Goal: Transaction & Acquisition: Book appointment/travel/reservation

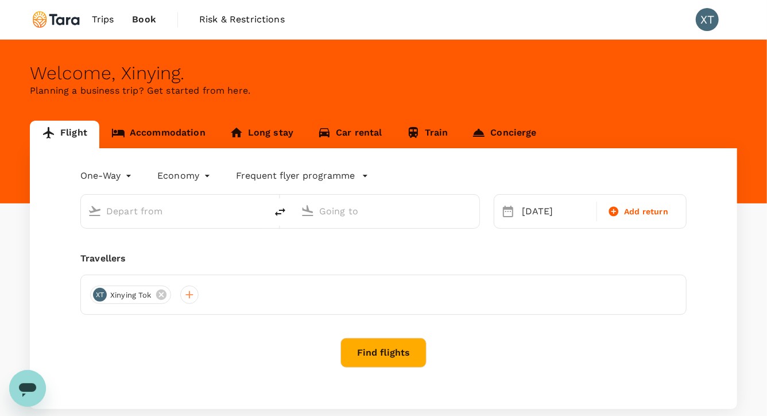
type input "Xi'an Xianyang Intl (XIY)"
type input "[GEOGRAPHIC_DATA], [GEOGRAPHIC_DATA] (any)"
type input "Xi'an Xianyang Intl (XIY)"
type input "Singapore, Singapore (any)"
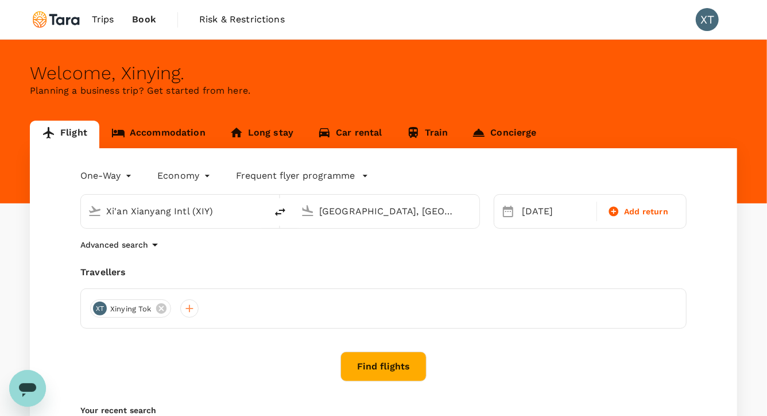
click at [111, 176] on body "Trips Book Risk & Restrictions XT Welcome , Xinying . Planning a business trip?…" at bounding box center [383, 278] width 767 height 556
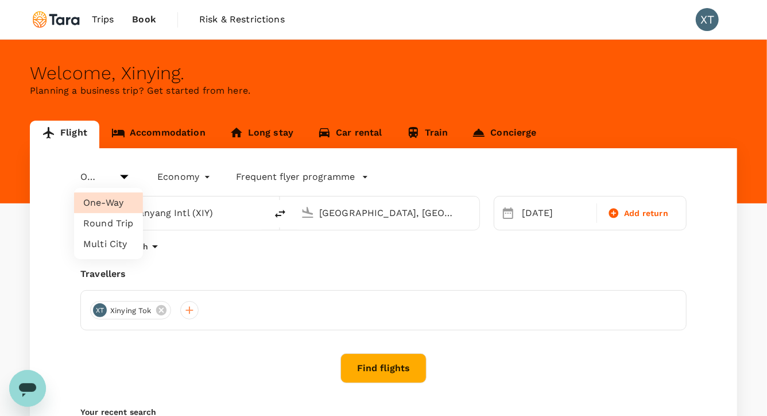
click at [111, 220] on li "Round Trip" at bounding box center [108, 223] width 69 height 21
type input "roundtrip"
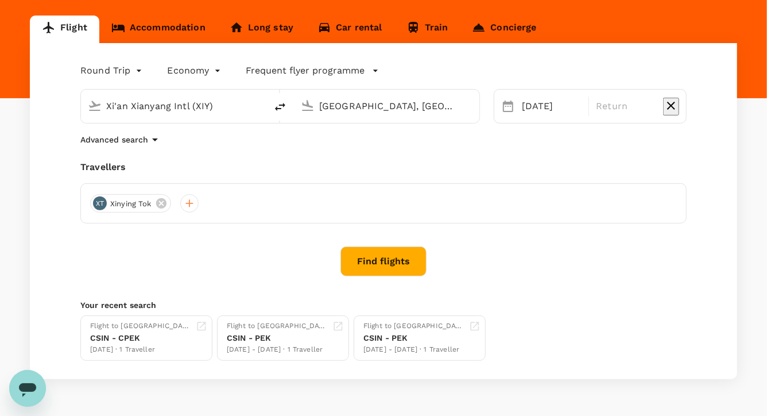
scroll to position [139, 0]
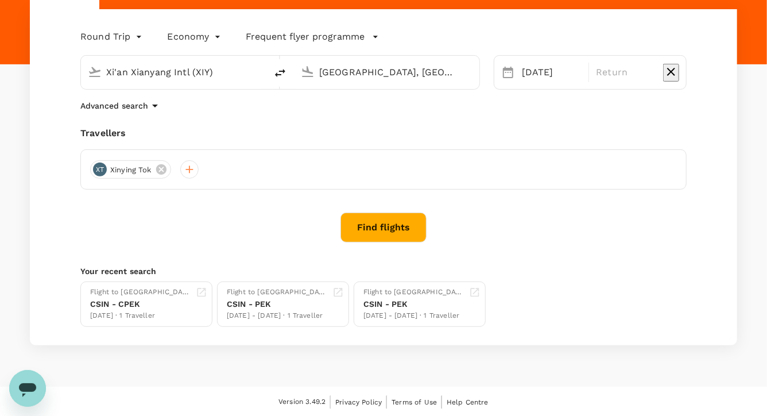
click at [242, 75] on input "Xi'an Xianyang Intl (XIY)" at bounding box center [174, 72] width 136 height 18
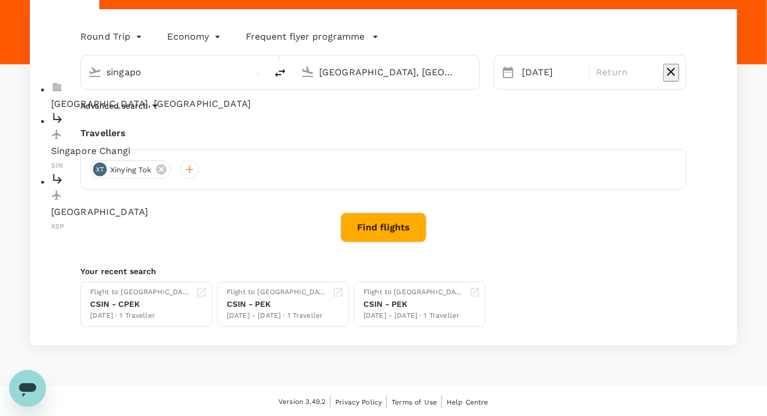
click at [199, 99] on p "Singapore, Singapore" at bounding box center [183, 104] width 264 height 14
type input "Singapore, Singapore (any)"
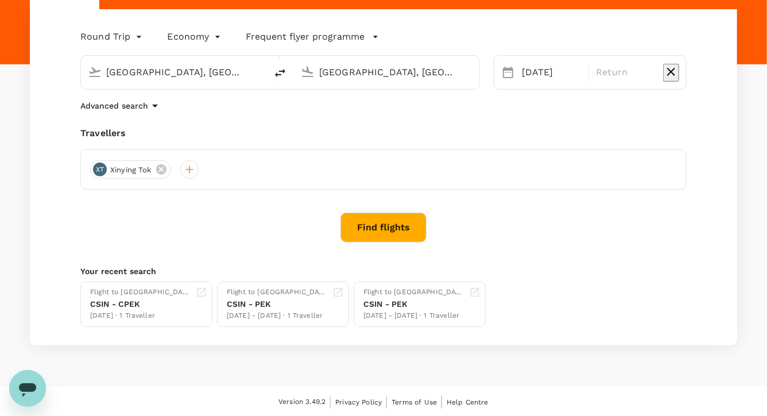
click at [346, 73] on input "Singapore, Singapore (any)" at bounding box center [387, 72] width 136 height 18
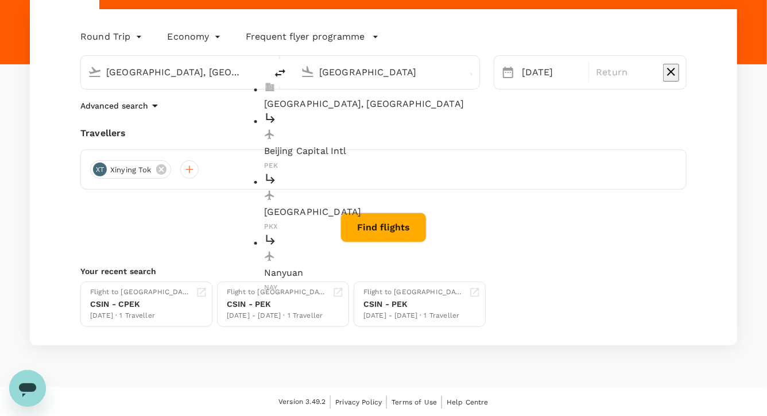
click at [346, 144] on p "Beijing Capital Intl" at bounding box center [396, 151] width 264 height 14
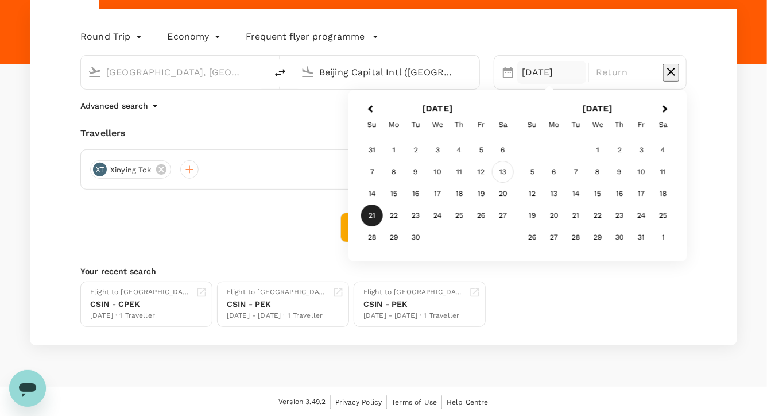
type input "Beijing Capital Intl (PEK)"
click at [502, 174] on div "13" at bounding box center [503, 172] width 22 height 22
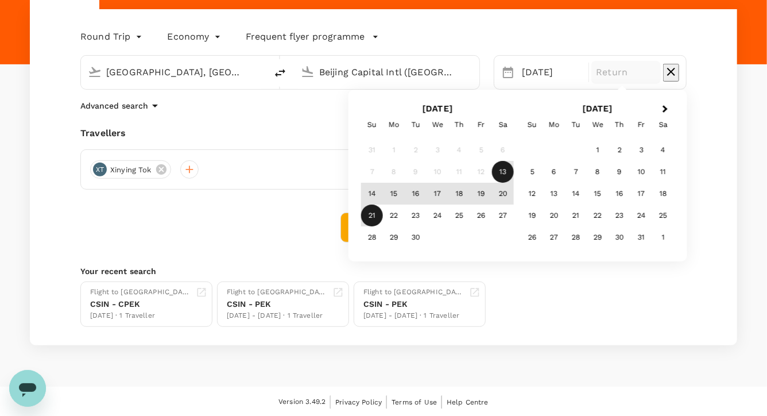
click at [371, 214] on div "21" at bounding box center [372, 216] width 22 height 22
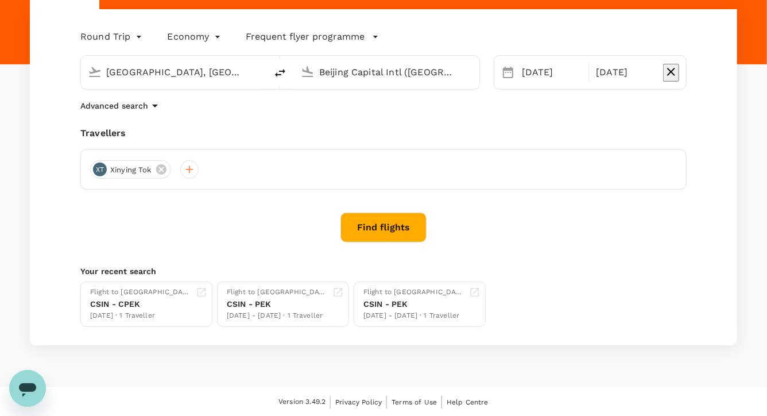
click at [378, 232] on button "Find flights" at bounding box center [383, 227] width 86 height 30
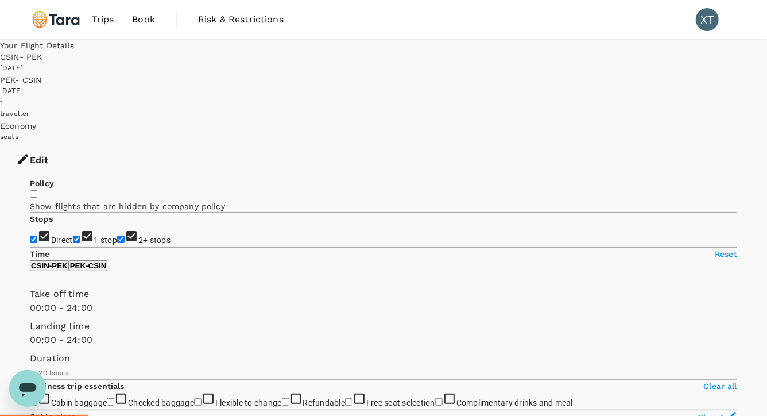
click at [73, 235] on input "1 stop" at bounding box center [76, 238] width 7 height 7
checkbox input "false"
click at [117, 235] on input "2+ stops" at bounding box center [120, 238] width 7 height 7
checkbox input "false"
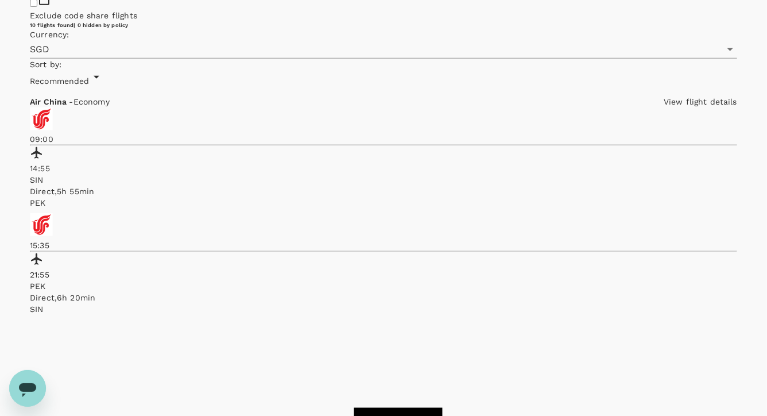
scroll to position [550, 0]
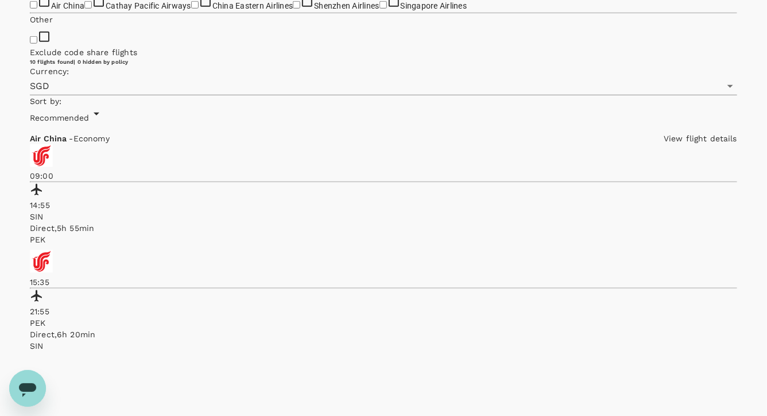
scroll to position [503, 0]
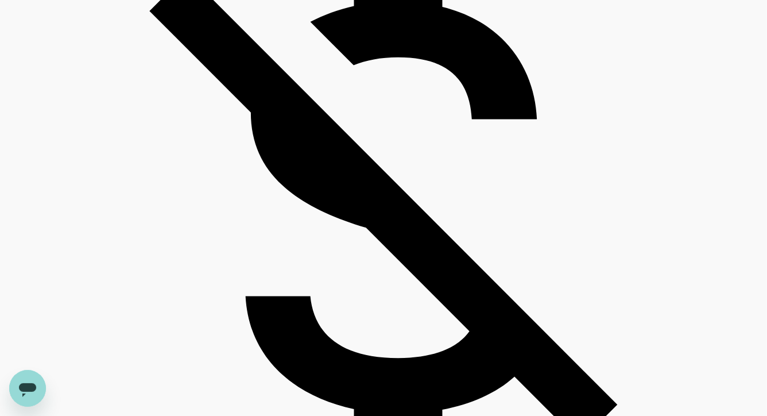
scroll to position [987, 0]
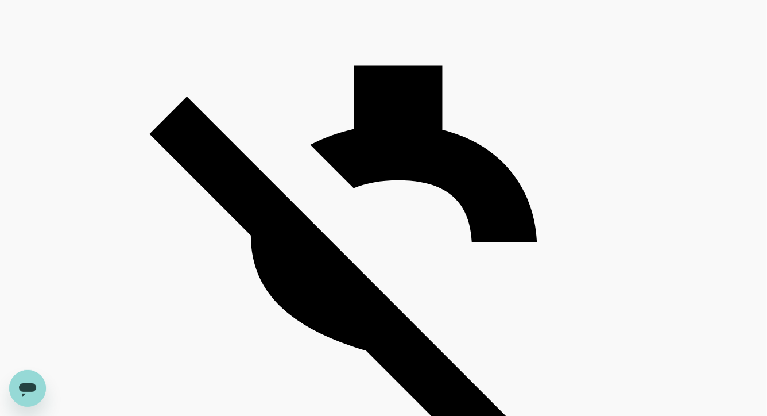
scroll to position [870, 0]
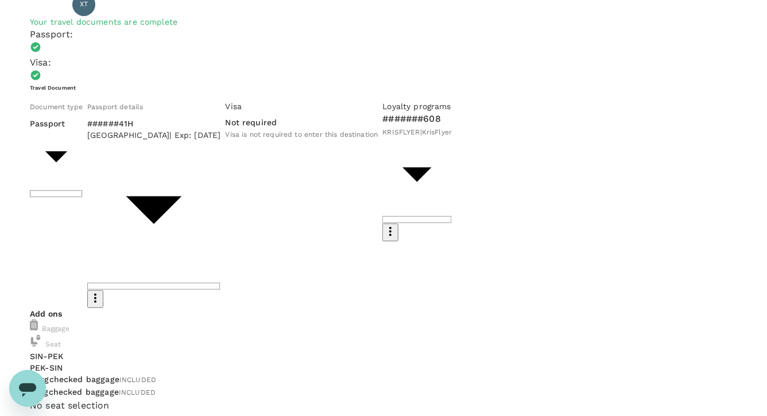
scroll to position [135, 0]
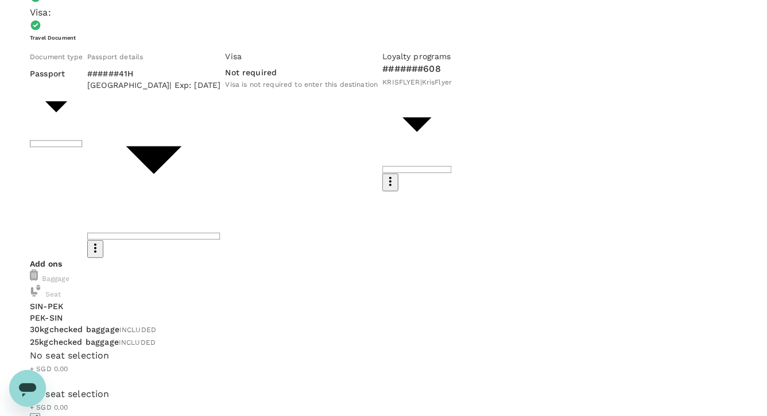
click at [426, 348] on div "No seat selection + SGD 0.00" at bounding box center [383, 367] width 707 height 38
click at [39, 376] on icon "button" at bounding box center [35, 380] width 8 height 8
click at [181, 165] on p "Select" at bounding box center [153, 159] width 55 height 11
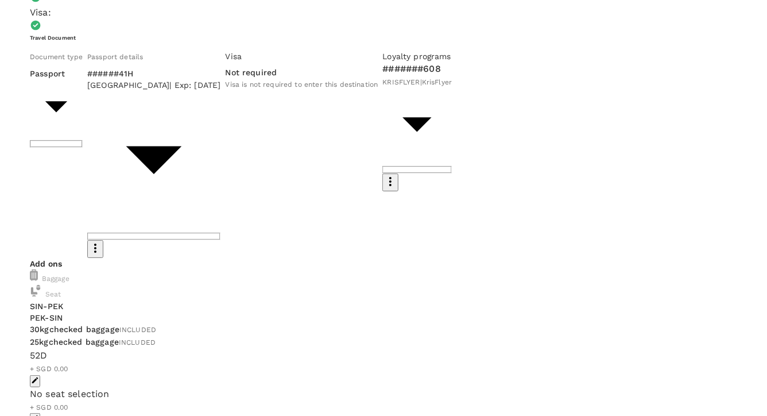
click at [181, 142] on p "Select" at bounding box center [153, 136] width 55 height 11
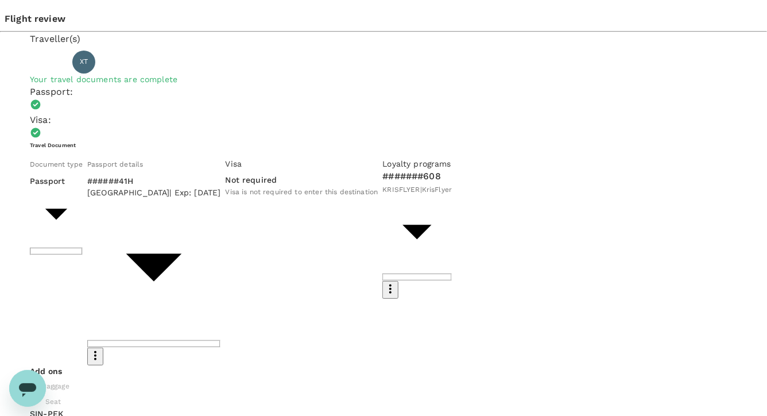
scroll to position [34, 0]
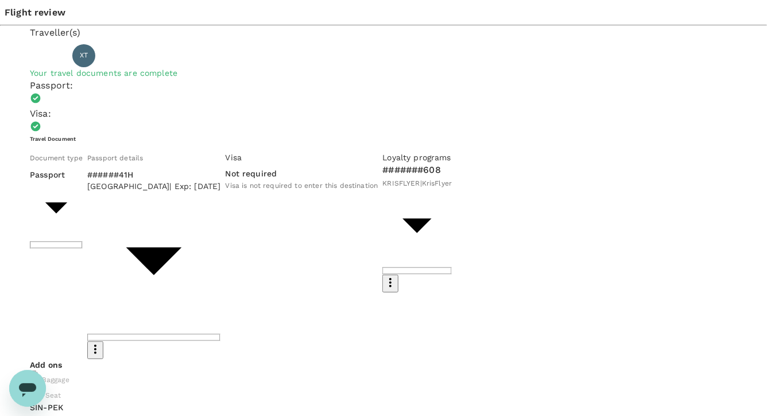
type input "9b978822-4779-4897-880a-17c8504d3706"
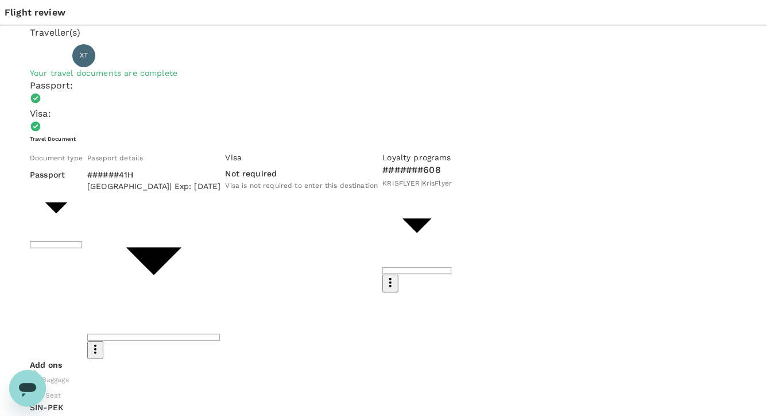
scroll to position [53, 0]
type textarea "Hi Sharon - This is for the EFC China Week trip. I intend to get in earlier and…"
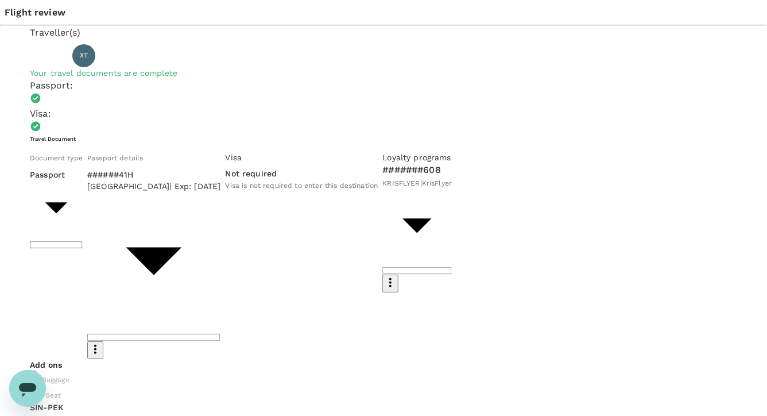
scroll to position [0, 0]
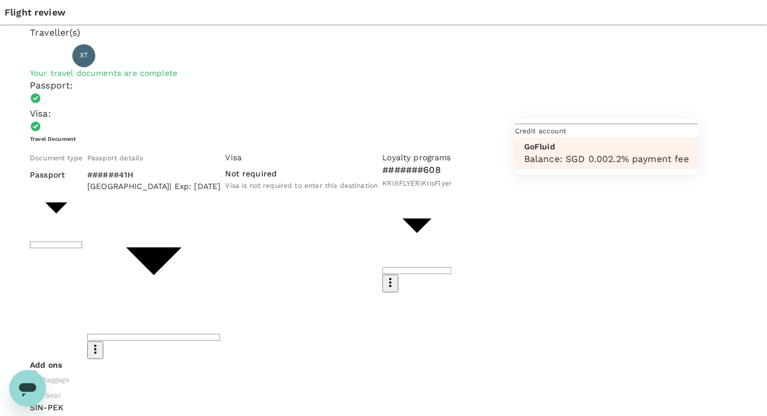
click at [616, 130] on div at bounding box center [383, 208] width 767 height 416
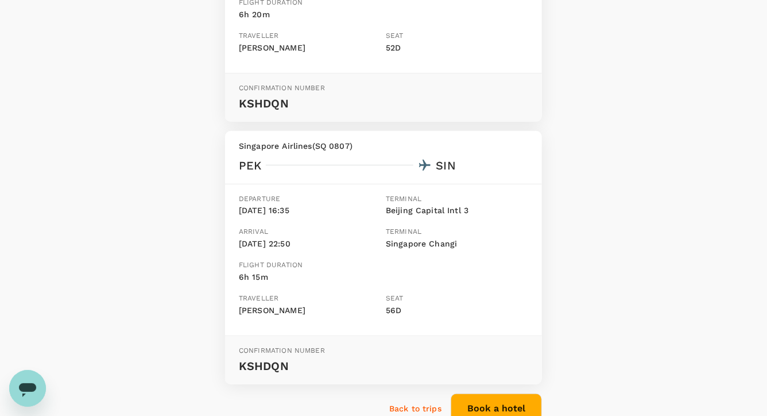
scroll to position [386, 0]
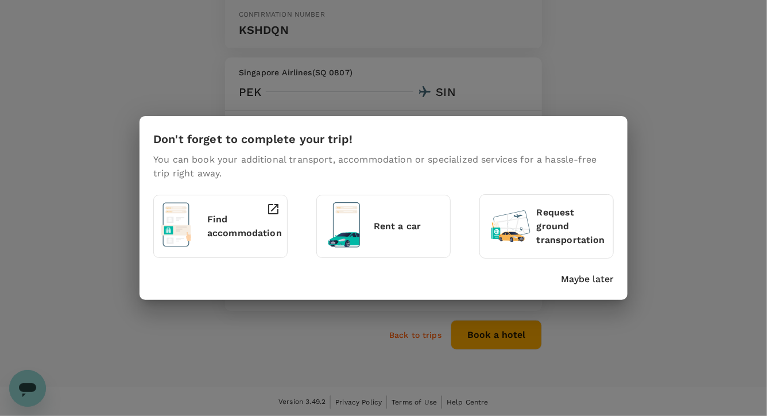
click at [239, 215] on p "Find accommodation" at bounding box center [244, 226] width 75 height 28
click at [603, 276] on p "Maybe later" at bounding box center [587, 279] width 53 height 14
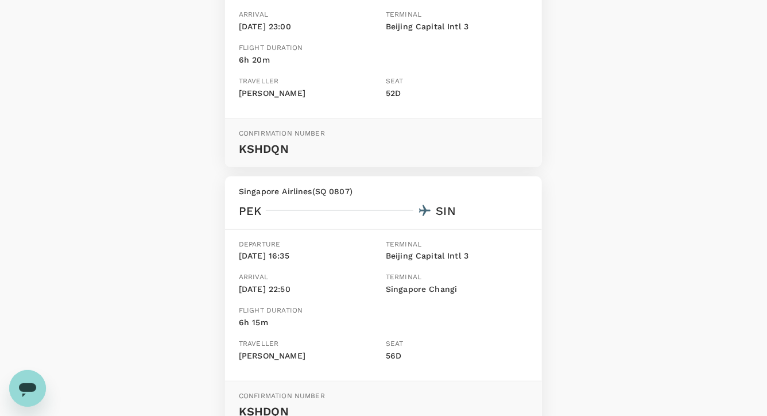
scroll to position [0, 0]
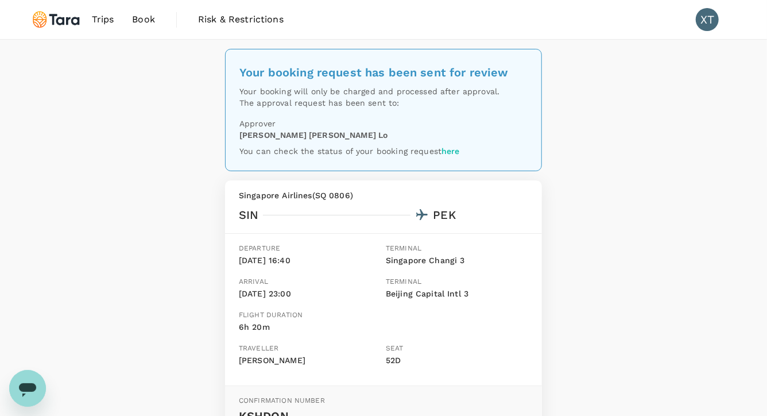
click at [235, 18] on span "Risk & Restrictions" at bounding box center [241, 20] width 86 height 14
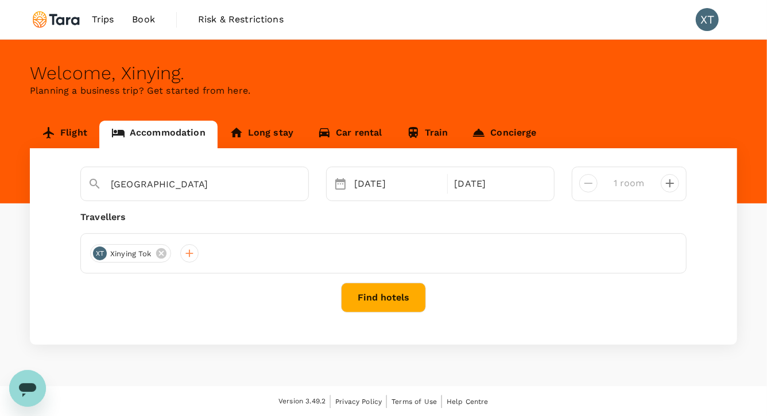
click at [367, 298] on button "Find hotels" at bounding box center [383, 297] width 85 height 30
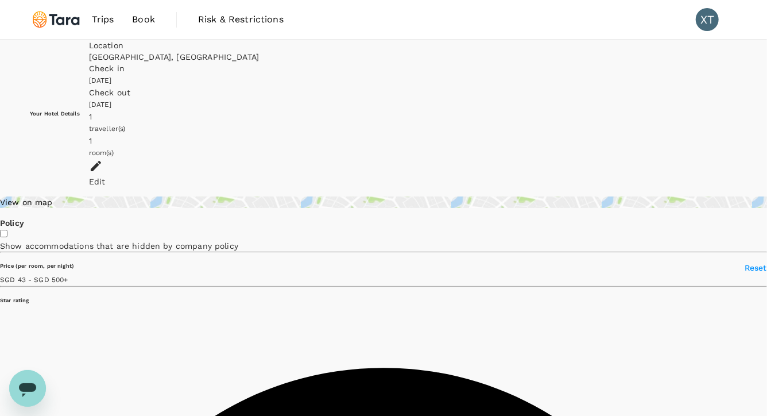
type input "27.31"
type input "27.3"
click at [101, 196] on div "View on map" at bounding box center [383, 201] width 767 height 11
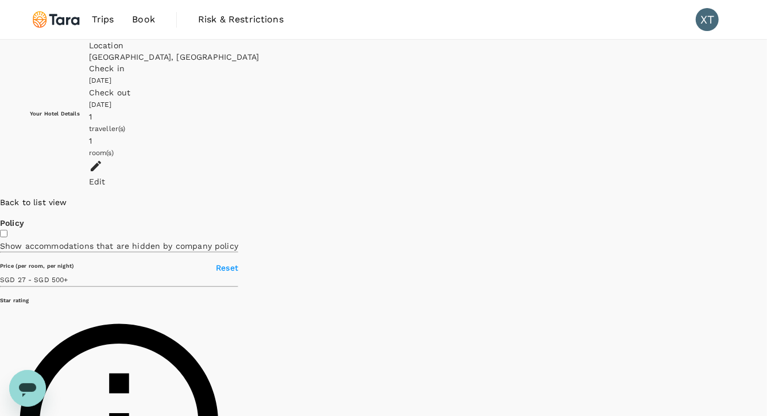
drag, startPoint x: 515, startPoint y: 230, endPoint x: 292, endPoint y: 247, distance: 224.0
click at [766, 196] on div at bounding box center [767, 196] width 0 height 0
drag, startPoint x: 462, startPoint y: 231, endPoint x: 465, endPoint y: 290, distance: 59.2
click at [560, 196] on div at bounding box center [663, 196] width 207 height 0
drag, startPoint x: 456, startPoint y: 221, endPoint x: 469, endPoint y: 315, distance: 94.5
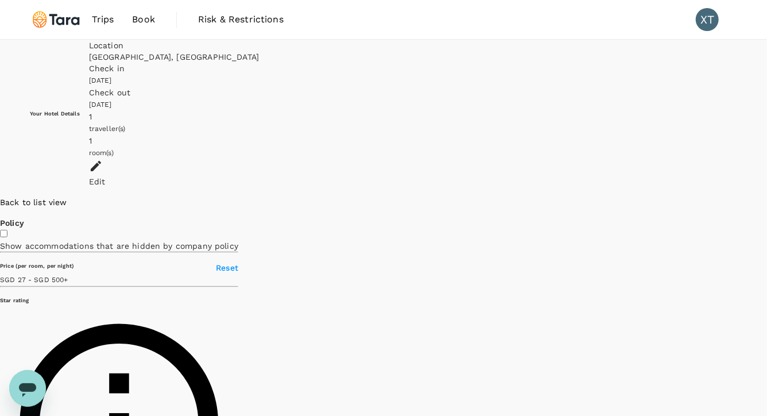
click at [766, 196] on div at bounding box center [767, 196] width 0 height 0
drag, startPoint x: 468, startPoint y: 158, endPoint x: 470, endPoint y: 215, distance: 56.3
click at [766, 196] on div at bounding box center [767, 196] width 0 height 0
drag, startPoint x: 536, startPoint y: 339, endPoint x: 503, endPoint y: 139, distance: 202.4
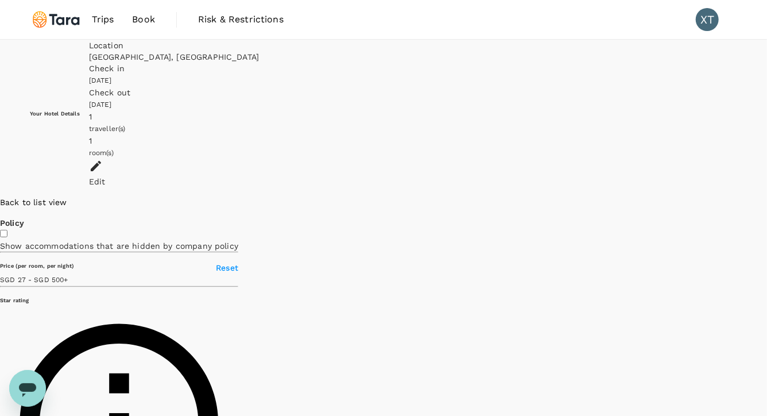
drag, startPoint x: 518, startPoint y: 161, endPoint x: 540, endPoint y: 199, distance: 43.4
click at [766, 196] on div at bounding box center [767, 196] width 0 height 0
click at [112, 76] on span "[DATE]" at bounding box center [100, 80] width 23 height 8
click at [103, 159] on icon at bounding box center [96, 166] width 14 height 14
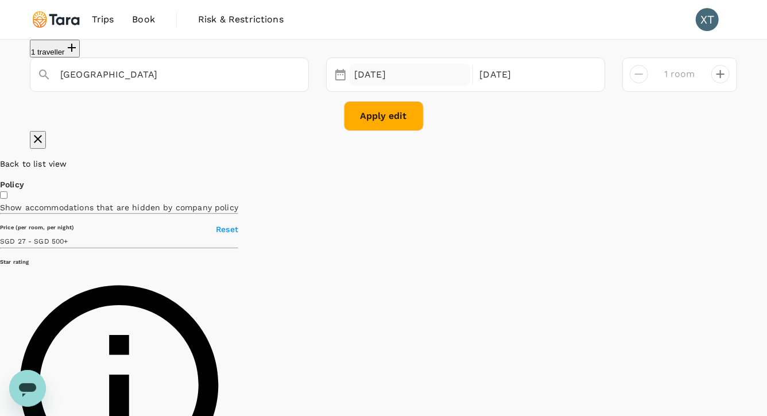
click at [382, 86] on div "13 Sep" at bounding box center [410, 75] width 121 height 22
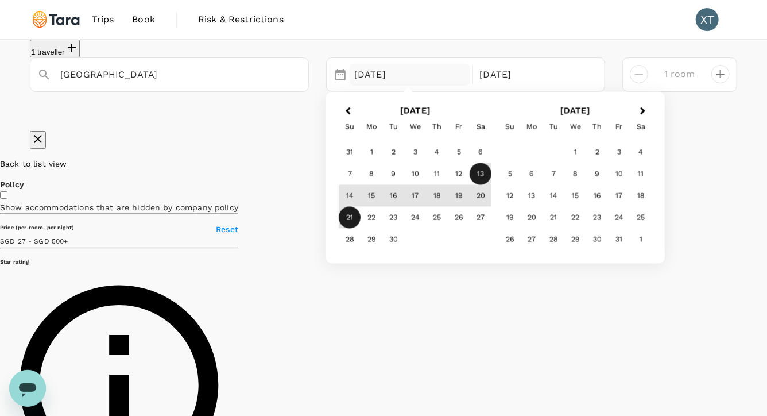
click at [485, 185] on div "13" at bounding box center [481, 174] width 22 height 22
click at [415, 207] on div "17" at bounding box center [415, 196] width 22 height 22
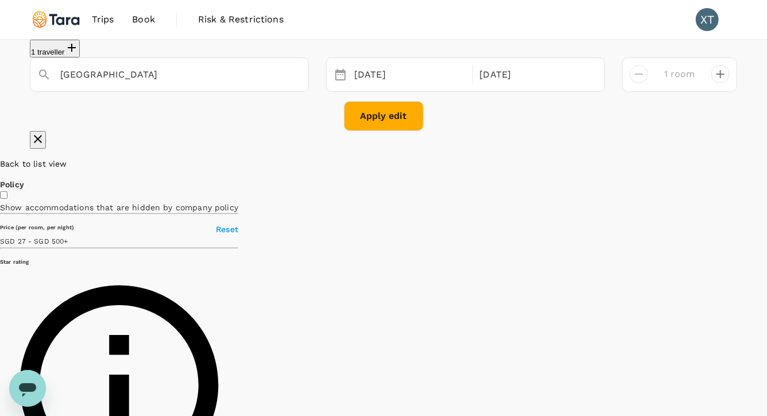
click at [384, 131] on button "Apply edit" at bounding box center [384, 116] width 80 height 30
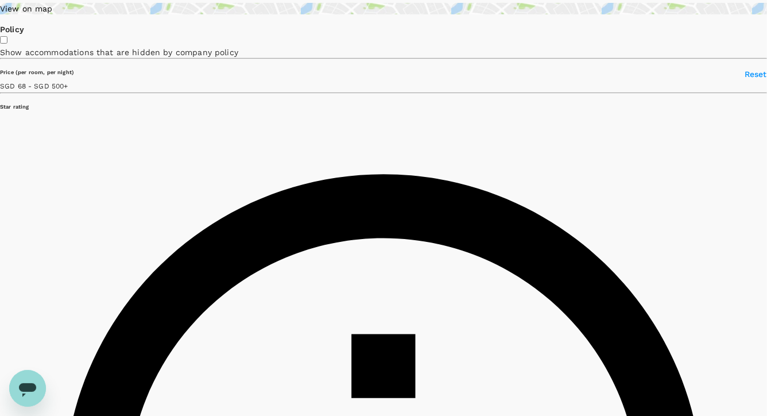
scroll to position [151, 0]
type input "499.66"
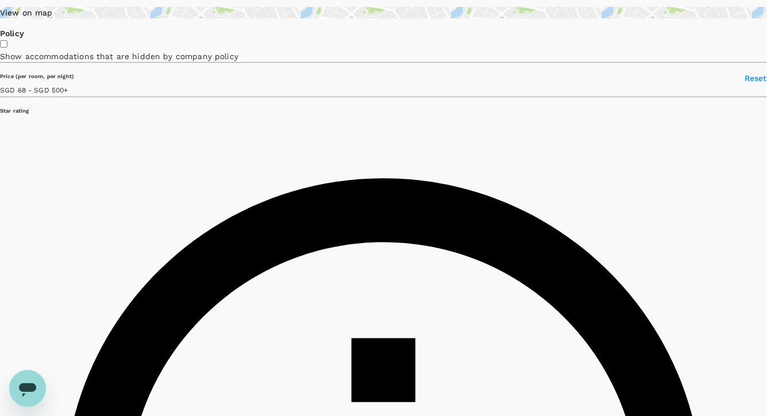
type input "43.66"
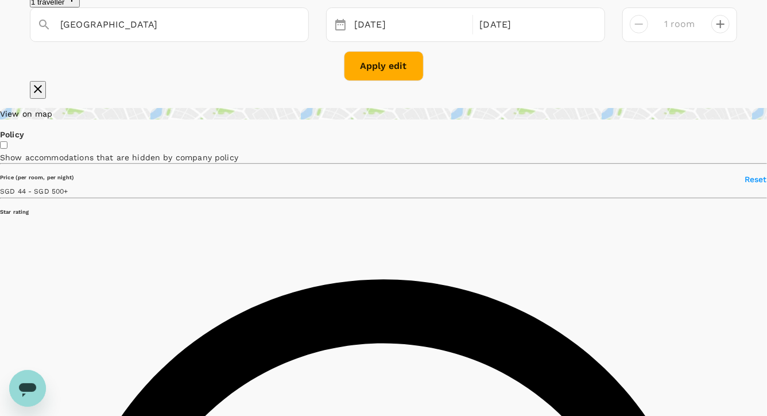
scroll to position [0, 0]
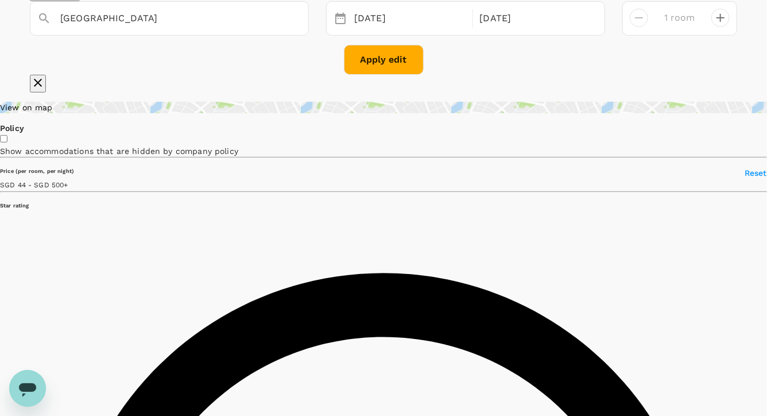
type input "499.51"
type input "27.51"
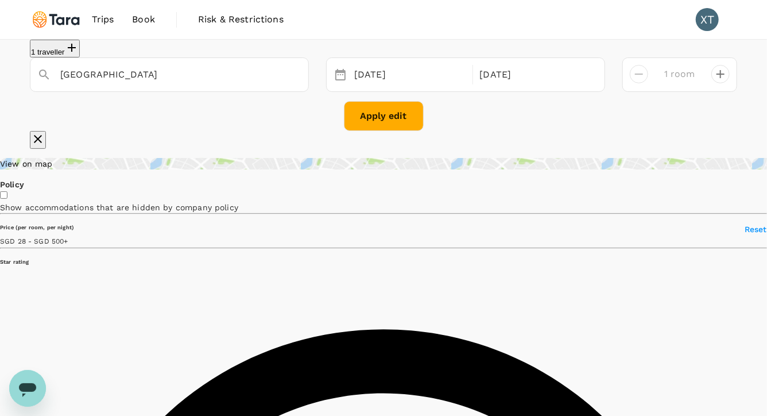
click at [110, 169] on div "View on map" at bounding box center [383, 163] width 767 height 11
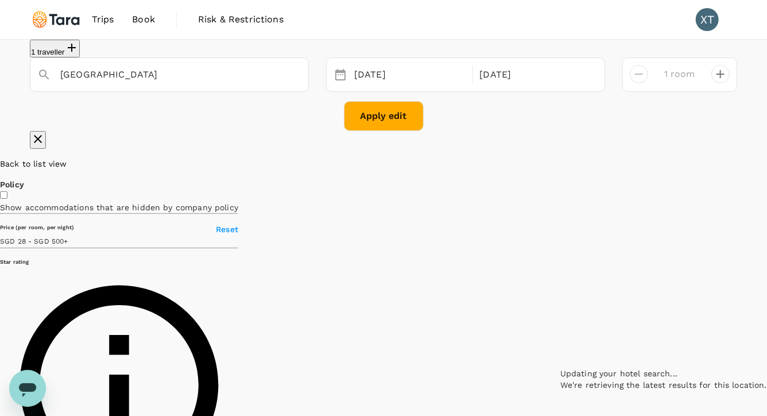
drag, startPoint x: 608, startPoint y: 284, endPoint x: 354, endPoint y: 340, distance: 260.5
click at [560, 158] on div at bounding box center [663, 158] width 207 height 0
drag, startPoint x: 481, startPoint y: 352, endPoint x: 479, endPoint y: 308, distance: 44.8
drag, startPoint x: 498, startPoint y: 263, endPoint x: 494, endPoint y: 307, distance: 43.9
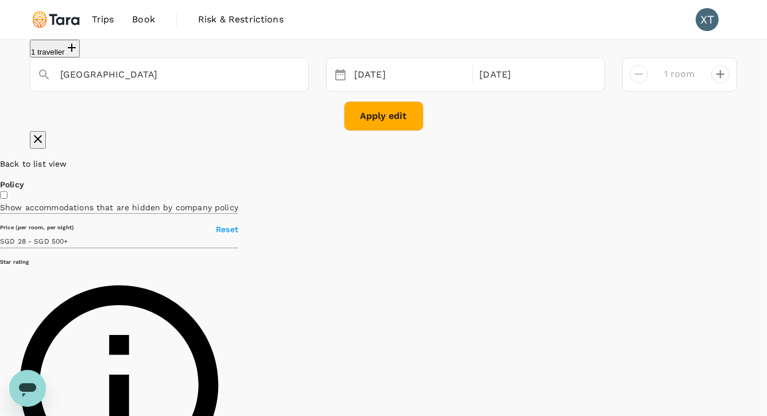
click at [766, 158] on div at bounding box center [767, 158] width 0 height 0
drag, startPoint x: 510, startPoint y: 275, endPoint x: 510, endPoint y: 306, distance: 31.0
click at [560, 158] on div at bounding box center [663, 158] width 207 height 0
drag, startPoint x: 624, startPoint y: 231, endPoint x: 620, endPoint y: 278, distance: 46.7
click at [766, 158] on div at bounding box center [767, 158] width 0 height 0
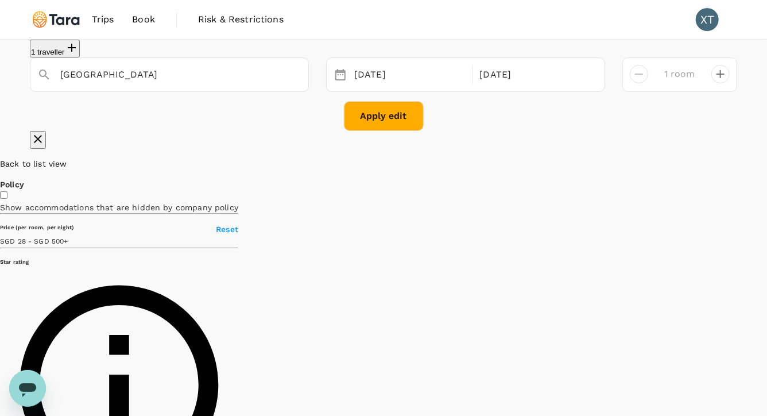
drag, startPoint x: 545, startPoint y: 280, endPoint x: 529, endPoint y: 409, distance: 130.2
click at [766, 158] on div at bounding box center [767, 158] width 0 height 0
drag, startPoint x: 482, startPoint y: 364, endPoint x: 503, endPoint y: 213, distance: 152.4
drag, startPoint x: 456, startPoint y: 362, endPoint x: 458, endPoint y: 255, distance: 106.8
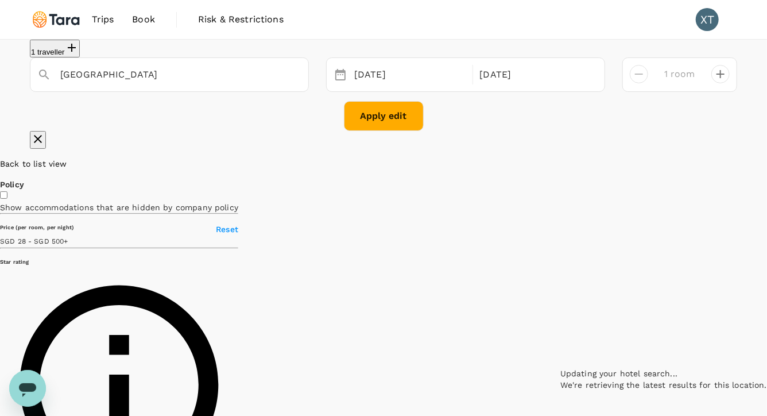
click at [560, 158] on div at bounding box center [663, 158] width 207 height 0
drag, startPoint x: 460, startPoint y: 261, endPoint x: 461, endPoint y: 296, distance: 35.6
click at [766, 158] on div at bounding box center [767, 158] width 0 height 0
click at [709, 76] on icon at bounding box center [713, 69] width 8 height 11
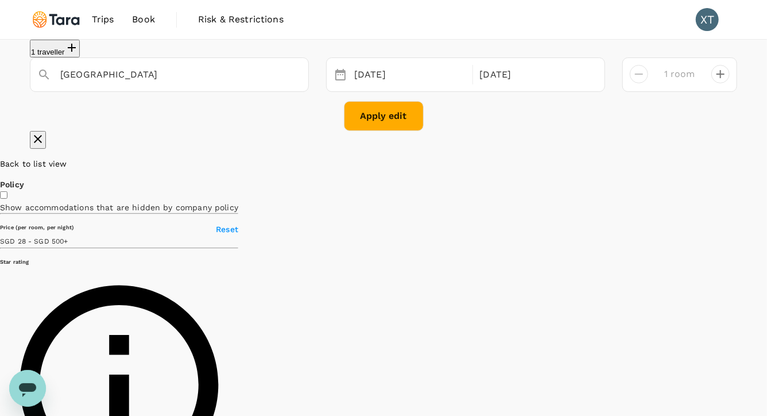
drag, startPoint x: 460, startPoint y: 259, endPoint x: 461, endPoint y: 304, distance: 44.8
click at [745, 108] on icon at bounding box center [745, 108] width 0 height 0
click at [603, 107] on icon at bounding box center [603, 107] width 0 height 0
drag, startPoint x: 519, startPoint y: 325, endPoint x: 522, endPoint y: 248, distance: 77.6
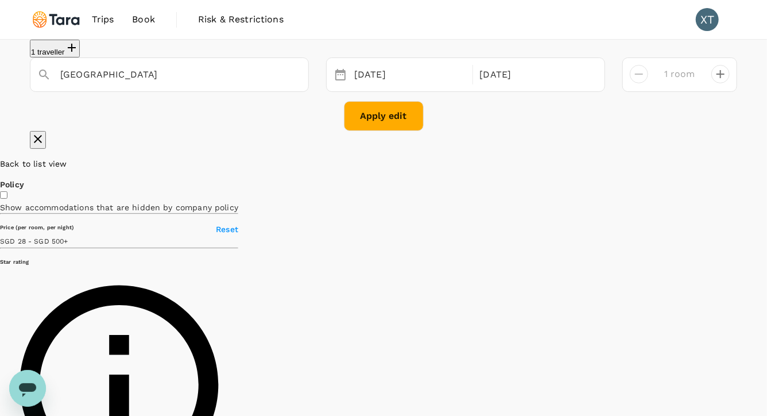
click at [766, 158] on div at bounding box center [767, 158] width 0 height 0
drag, startPoint x: 617, startPoint y: 288, endPoint x: 611, endPoint y: 332, distance: 44.6
click at [766, 158] on div at bounding box center [767, 158] width 0 height 0
drag, startPoint x: 558, startPoint y: 272, endPoint x: 551, endPoint y: 321, distance: 49.3
click at [560, 158] on div at bounding box center [663, 158] width 207 height 0
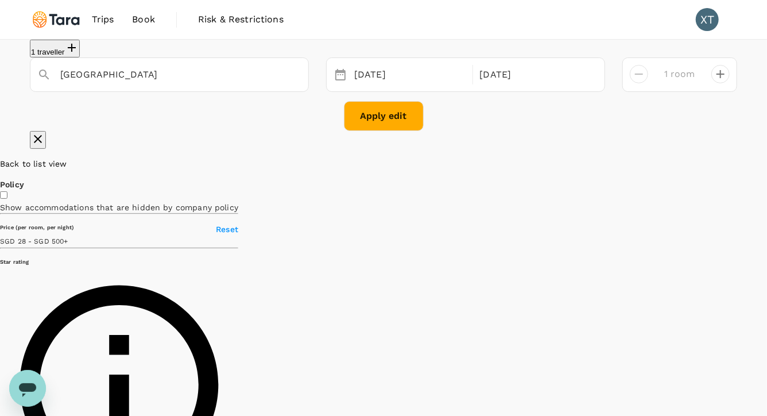
drag, startPoint x: 519, startPoint y: 229, endPoint x: 504, endPoint y: 322, distance: 94.2
click at [766, 158] on div at bounding box center [767, 158] width 0 height 0
drag, startPoint x: 505, startPoint y: 272, endPoint x: 506, endPoint y: 320, distance: 48.2
click at [766, 158] on div at bounding box center [767, 158] width 0 height 0
type input "499.51"
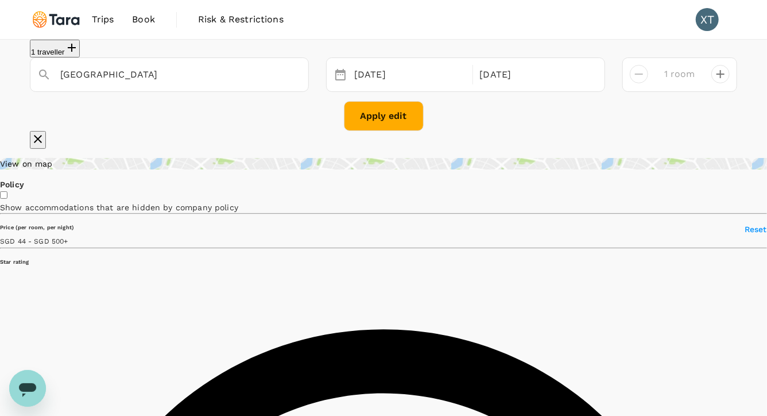
type input "27.51"
click at [106, 169] on div "View on map" at bounding box center [383, 163] width 767 height 11
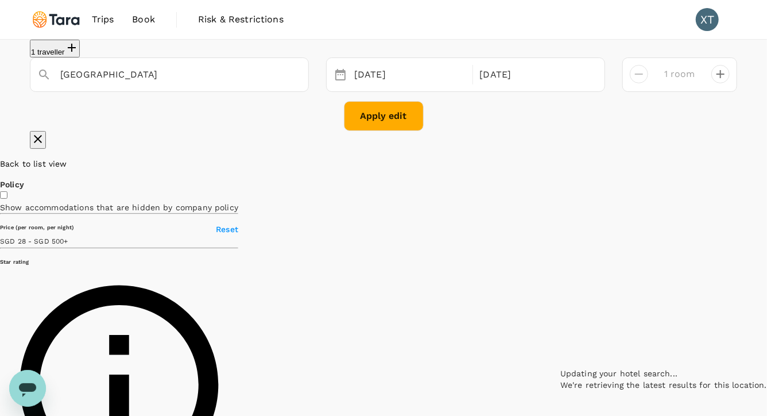
drag, startPoint x: 643, startPoint y: 342, endPoint x: 413, endPoint y: 402, distance: 238.1
click at [560, 158] on div at bounding box center [663, 158] width 207 height 0
drag, startPoint x: 558, startPoint y: 241, endPoint x: 573, endPoint y: 356, distance: 115.8
click at [766, 158] on div at bounding box center [767, 158] width 0 height 0
drag, startPoint x: 491, startPoint y: 294, endPoint x: 565, endPoint y: 348, distance: 91.6
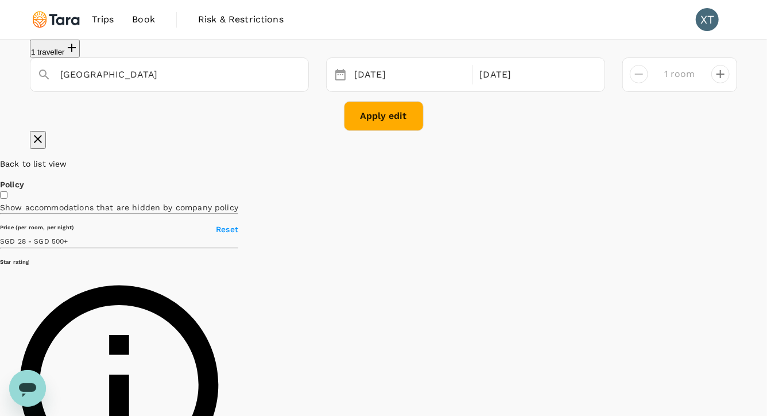
click at [766, 158] on div at bounding box center [767, 158] width 0 height 0
drag, startPoint x: 546, startPoint y: 291, endPoint x: 543, endPoint y: 353, distance: 62.1
click at [766, 158] on div at bounding box center [767, 158] width 0 height 0
drag, startPoint x: 561, startPoint y: 355, endPoint x: 558, endPoint y: 305, distance: 50.6
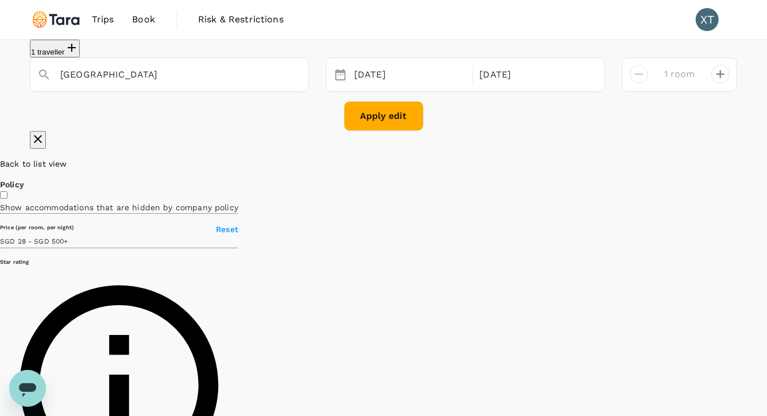
drag, startPoint x: 648, startPoint y: 263, endPoint x: 641, endPoint y: 306, distance: 43.1
click at [766, 158] on div at bounding box center [767, 158] width 0 height 0
drag, startPoint x: 641, startPoint y: 358, endPoint x: 609, endPoint y: 216, distance: 145.2
drag, startPoint x: 698, startPoint y: 358, endPoint x: 682, endPoint y: 265, distance: 94.9
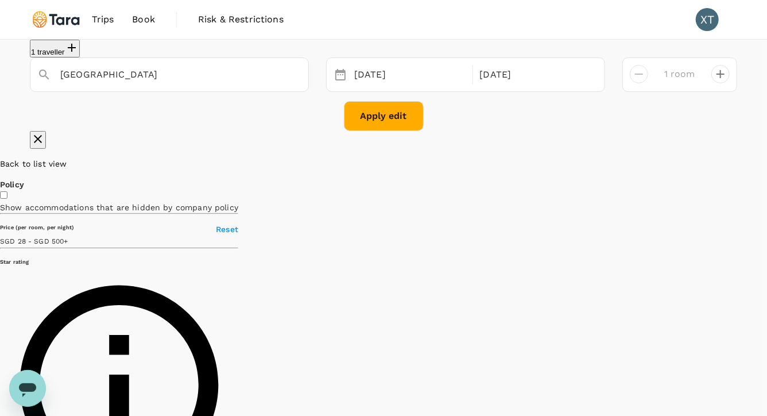
drag, startPoint x: 562, startPoint y: 219, endPoint x: 569, endPoint y: 305, distance: 86.4
click at [766, 158] on div at bounding box center [767, 158] width 0 height 0
drag, startPoint x: 523, startPoint y: 253, endPoint x: 530, endPoint y: 332, distance: 79.5
click at [560, 158] on div at bounding box center [663, 158] width 207 height 0
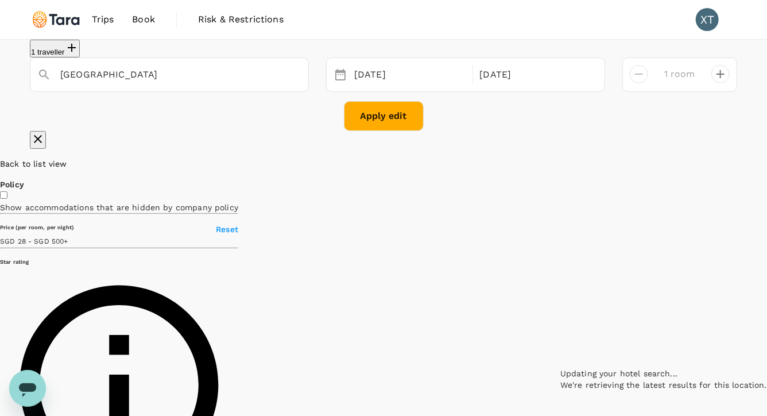
drag, startPoint x: 529, startPoint y: 260, endPoint x: 533, endPoint y: 298, distance: 38.7
click at [560, 158] on div at bounding box center [663, 158] width 207 height 0
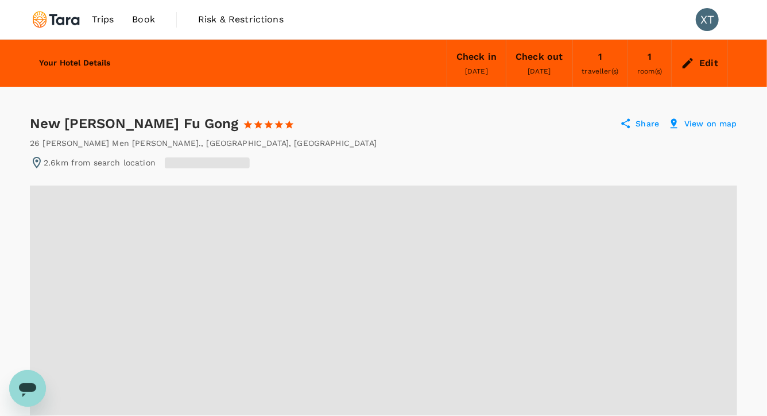
radio input "true"
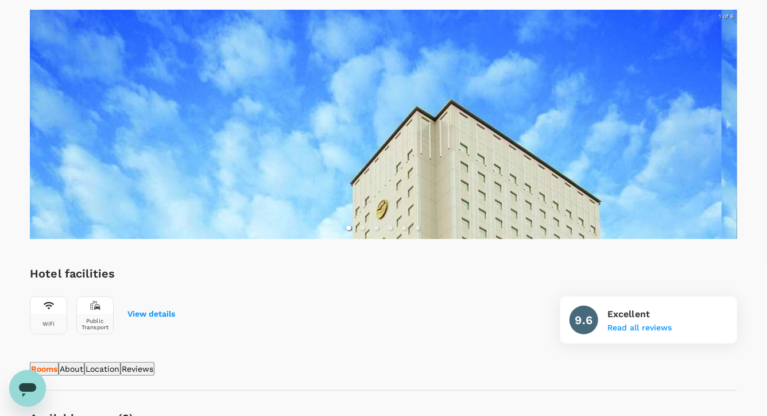
scroll to position [167, 0]
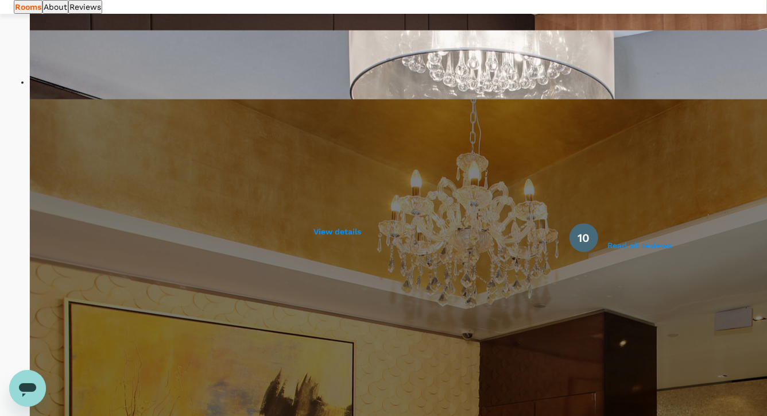
scroll to position [569, 0]
